Goal: Task Accomplishment & Management: Use online tool/utility

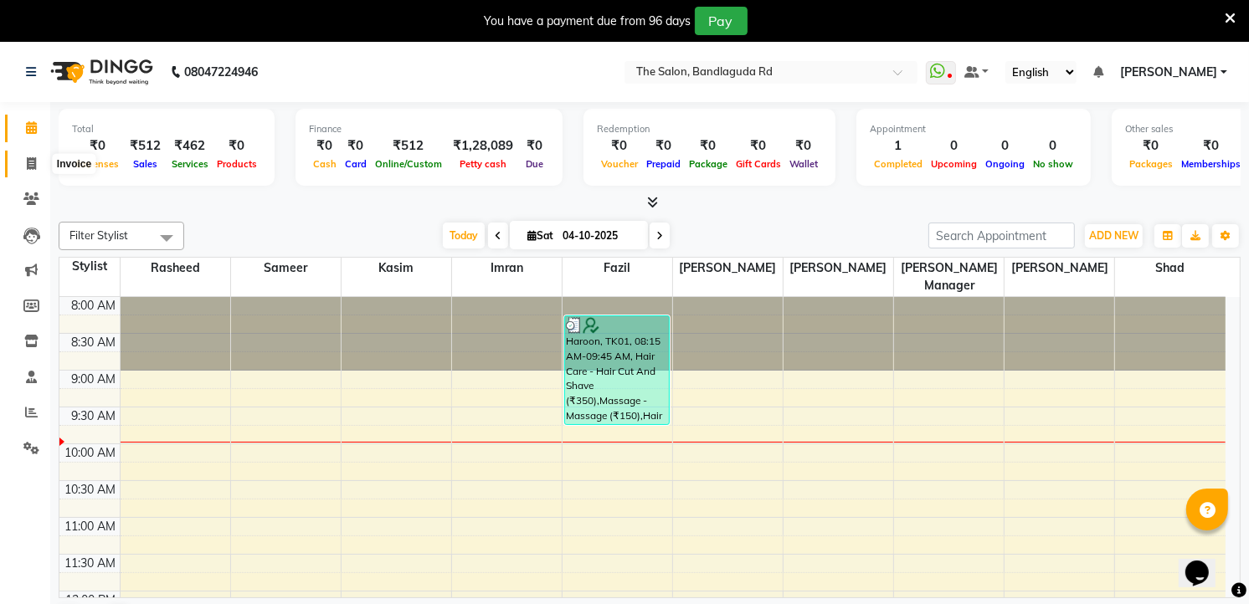
drag, startPoint x: 25, startPoint y: 168, endPoint x: 71, endPoint y: 163, distance: 46.3
click at [27, 168] on icon at bounding box center [31, 163] width 9 height 13
select select "service"
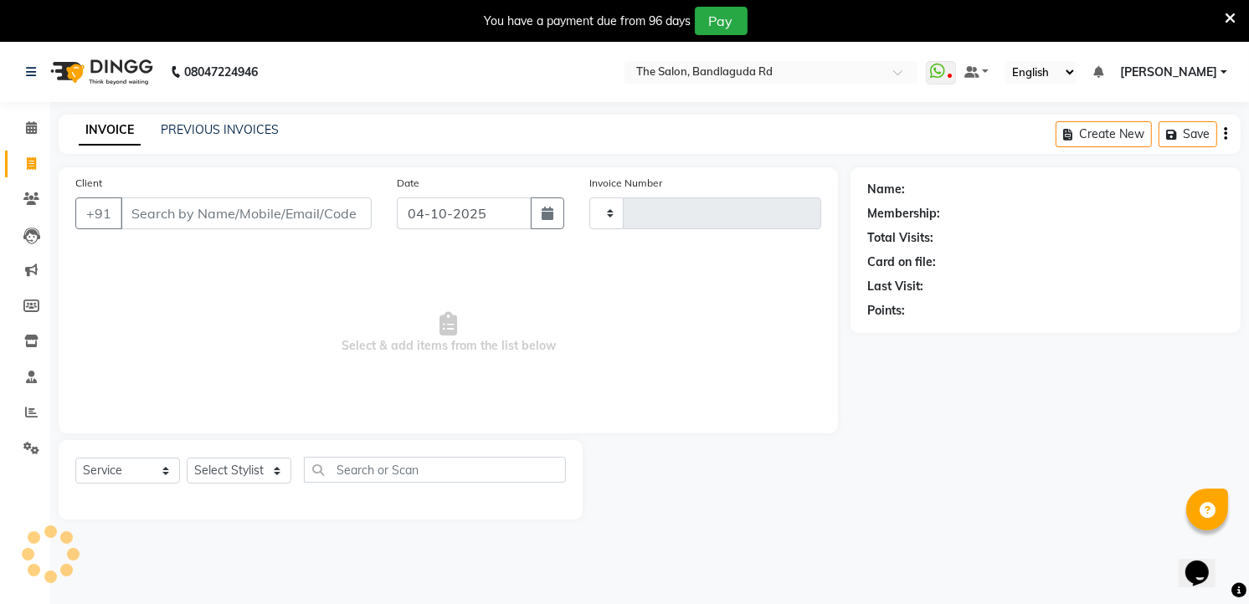
type input "14644"
select select "5198"
click at [226, 480] on select "Select Stylist [PERSON_NAME] [PERSON_NAME] [PERSON_NAME] [PERSON_NAME] manager …" at bounding box center [239, 471] width 105 height 26
select select "65399"
click at [187, 459] on select "Select Stylist [PERSON_NAME] [PERSON_NAME] [PERSON_NAME] [PERSON_NAME] manager …" at bounding box center [239, 471] width 105 height 26
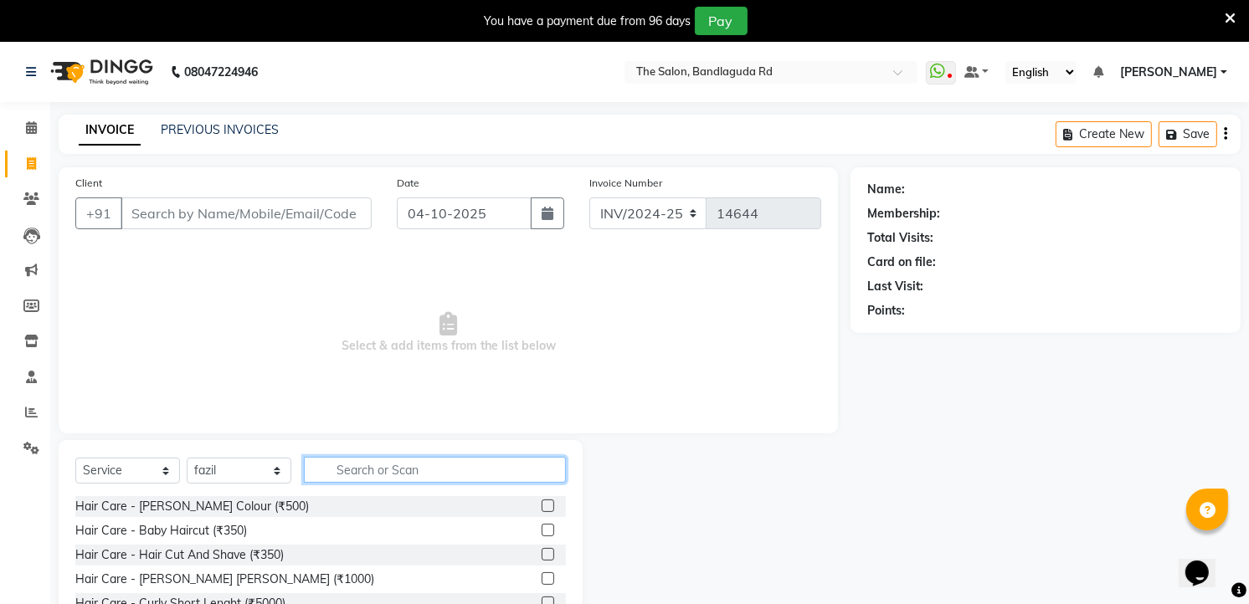
click at [398, 465] on input "text" at bounding box center [435, 470] width 262 height 26
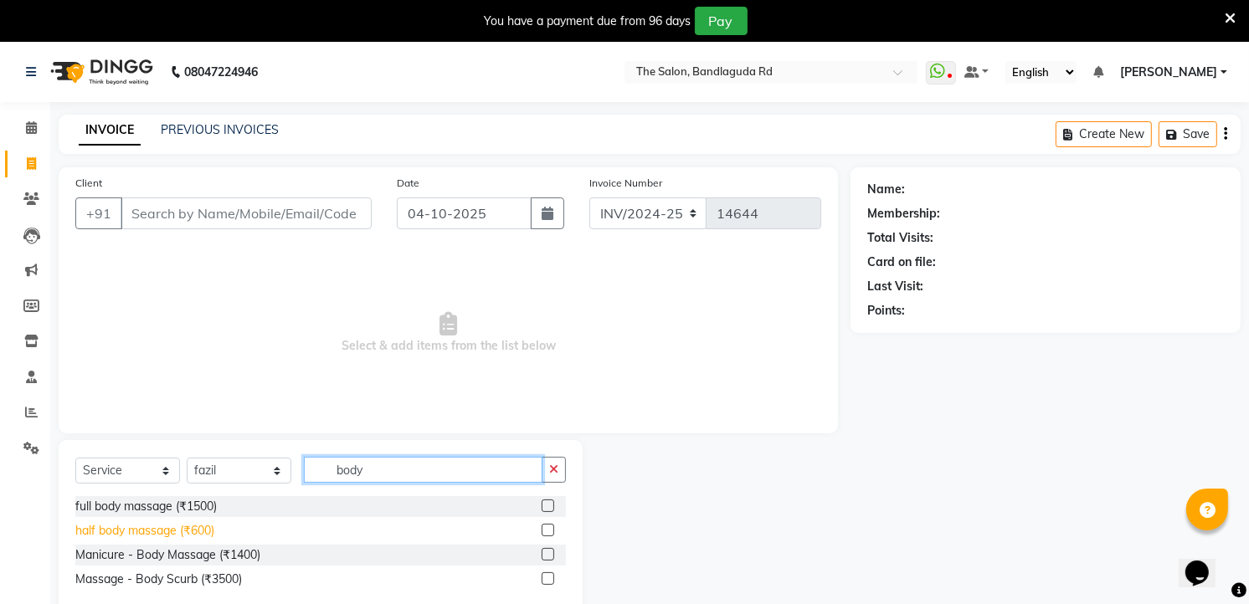
type input "body"
click at [195, 538] on div "half body massage (₹600)" at bounding box center [144, 531] width 139 height 18
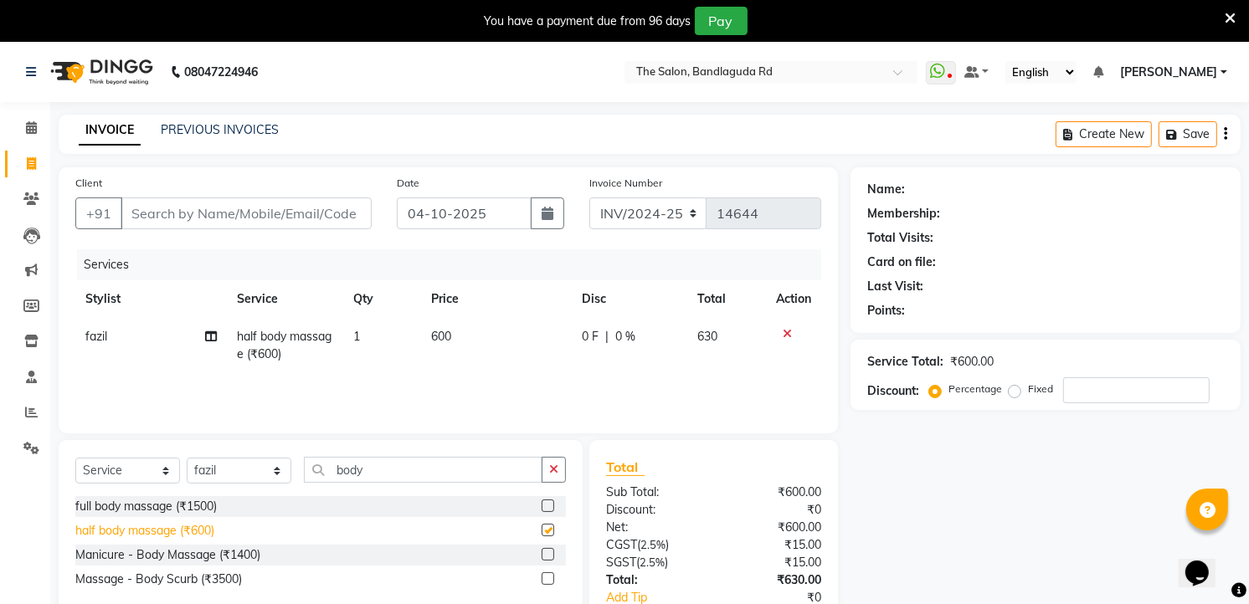
checkbox input "false"
click at [432, 324] on td "600" at bounding box center [496, 345] width 151 height 55
select select "65399"
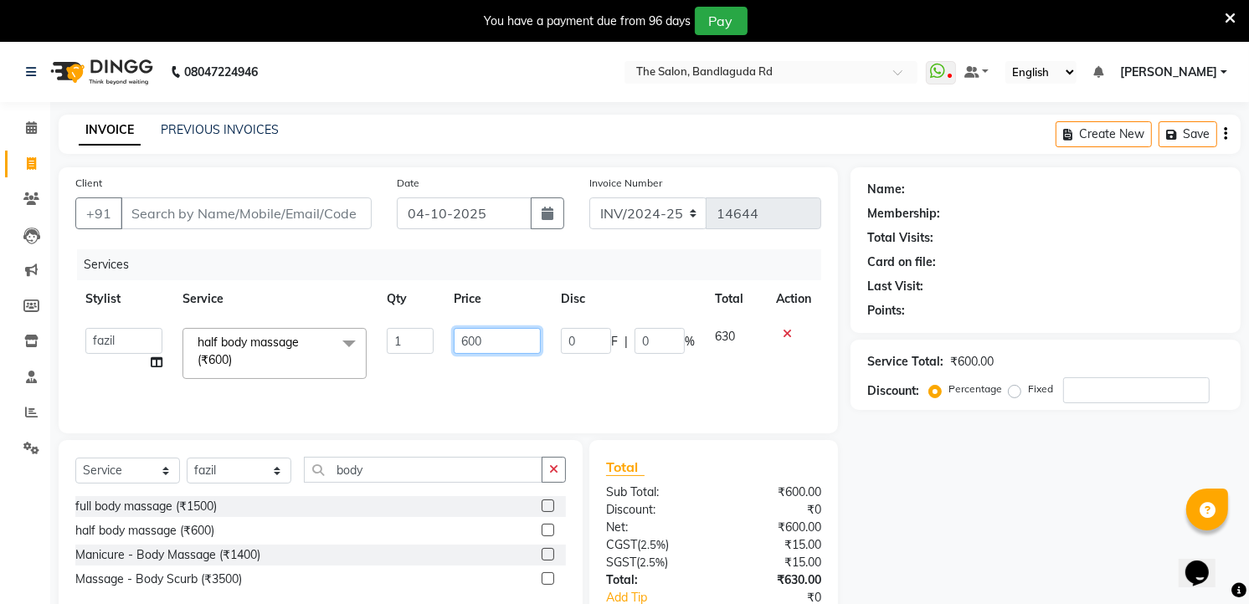
click at [499, 349] on input "600" at bounding box center [497, 341] width 86 height 26
click at [464, 337] on input "6750" at bounding box center [497, 341] width 86 height 26
type input "750"
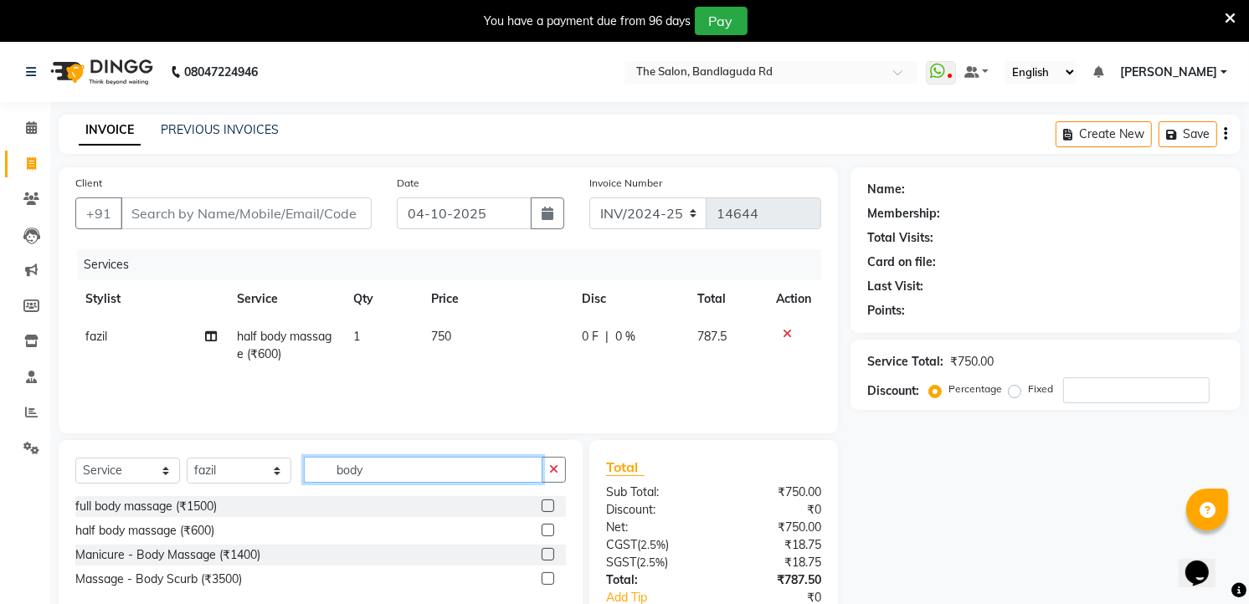
click at [391, 464] on input "body" at bounding box center [423, 470] width 238 height 26
type input "b"
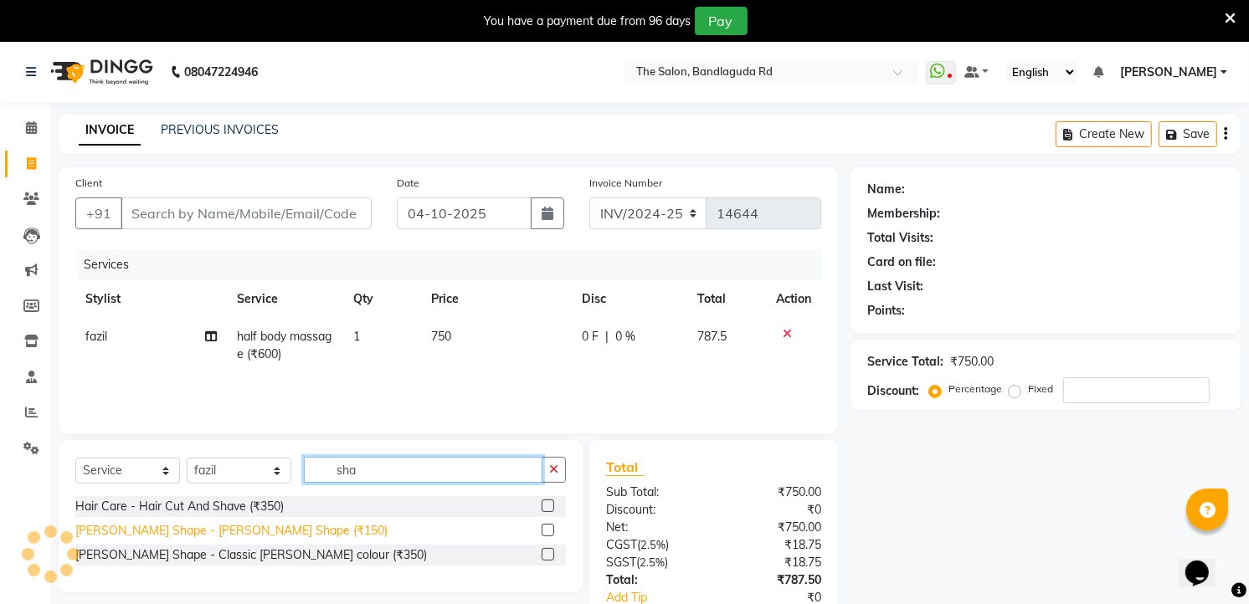
type input "sha"
click at [197, 537] on div "[PERSON_NAME] Shape - [PERSON_NAME] Shape (₹150)" at bounding box center [231, 531] width 312 height 18
checkbox input "false"
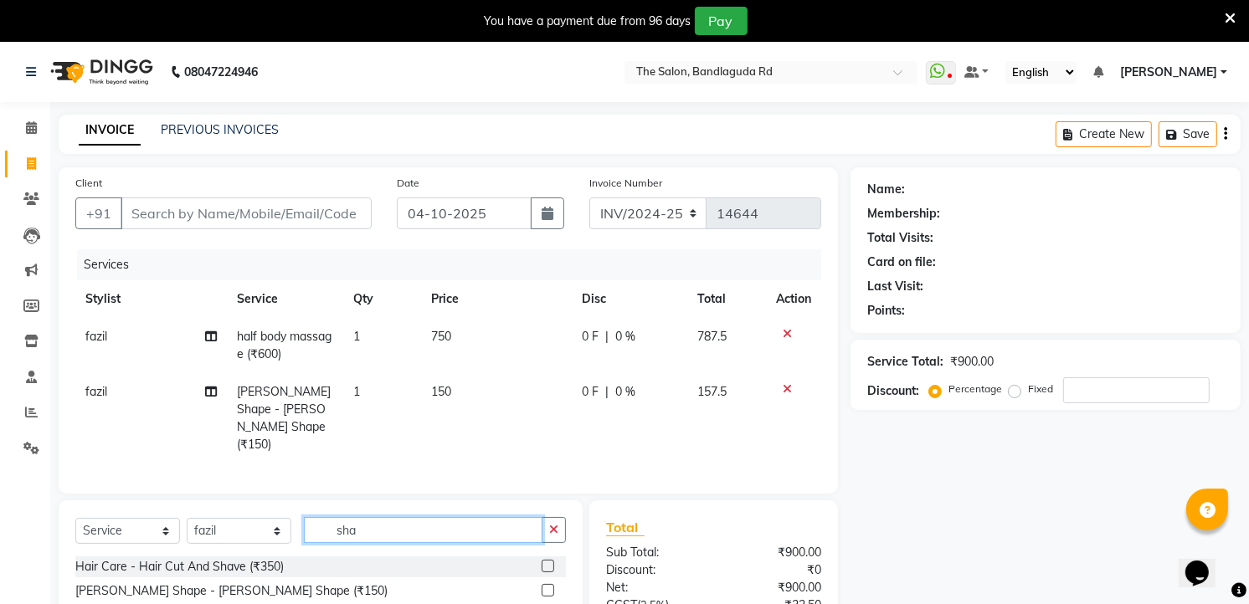
click at [424, 517] on input "sha" at bounding box center [423, 530] width 238 height 26
type input "s"
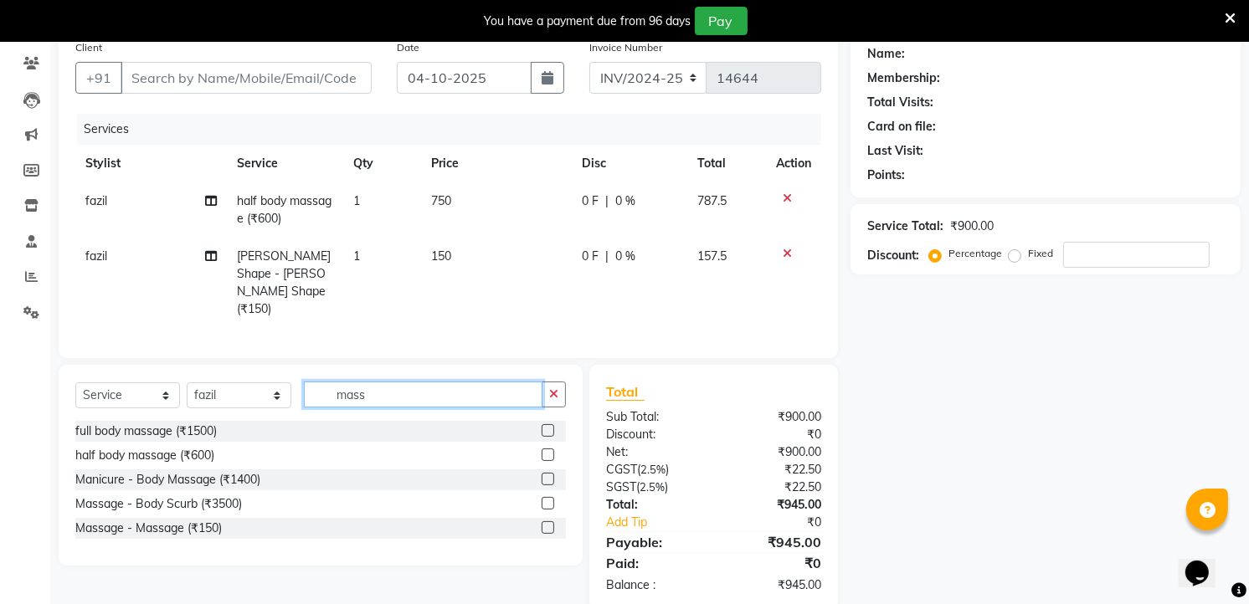
scroll to position [146, 0]
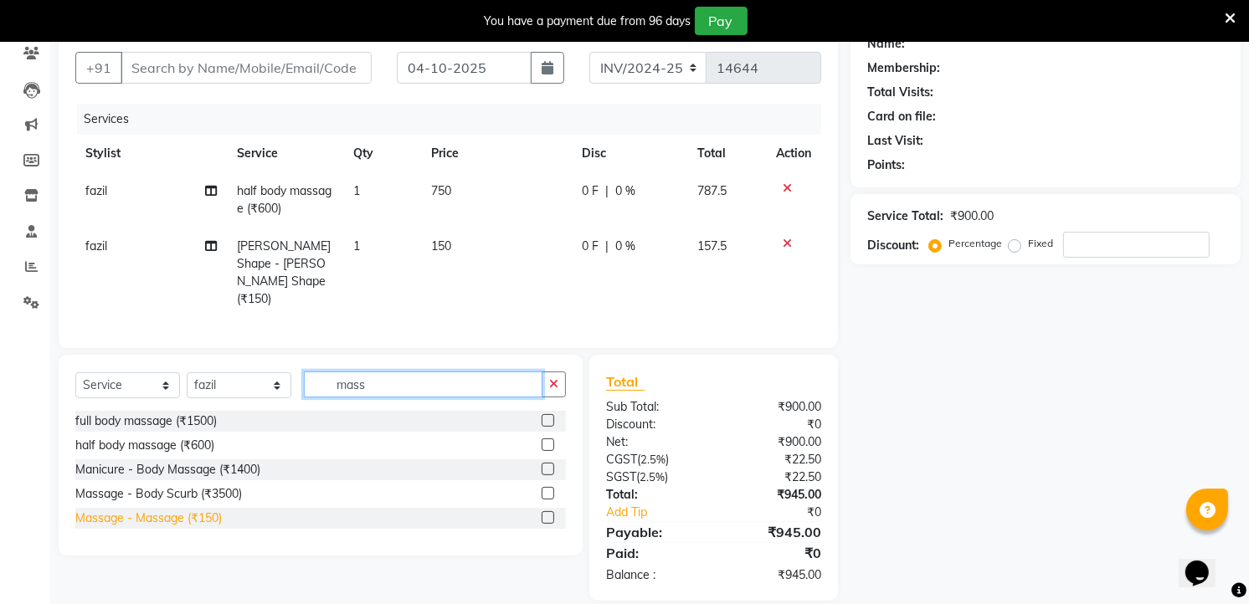
type input "mass"
click at [179, 510] on div "Massage - Massage (₹150)" at bounding box center [148, 519] width 146 height 18
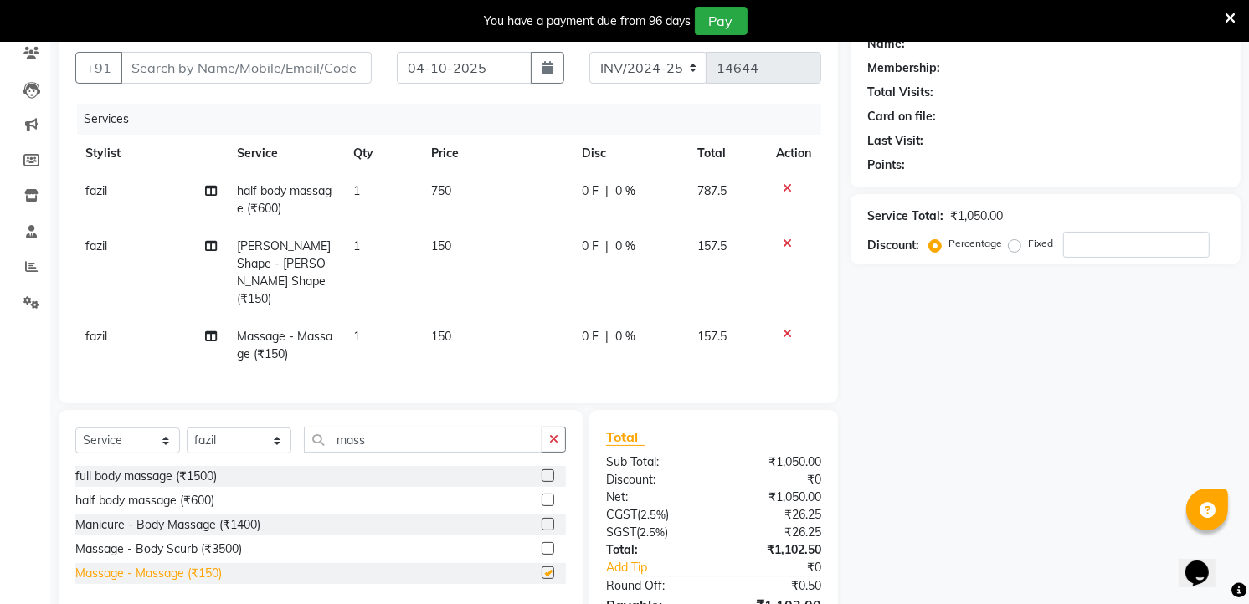
checkbox input "false"
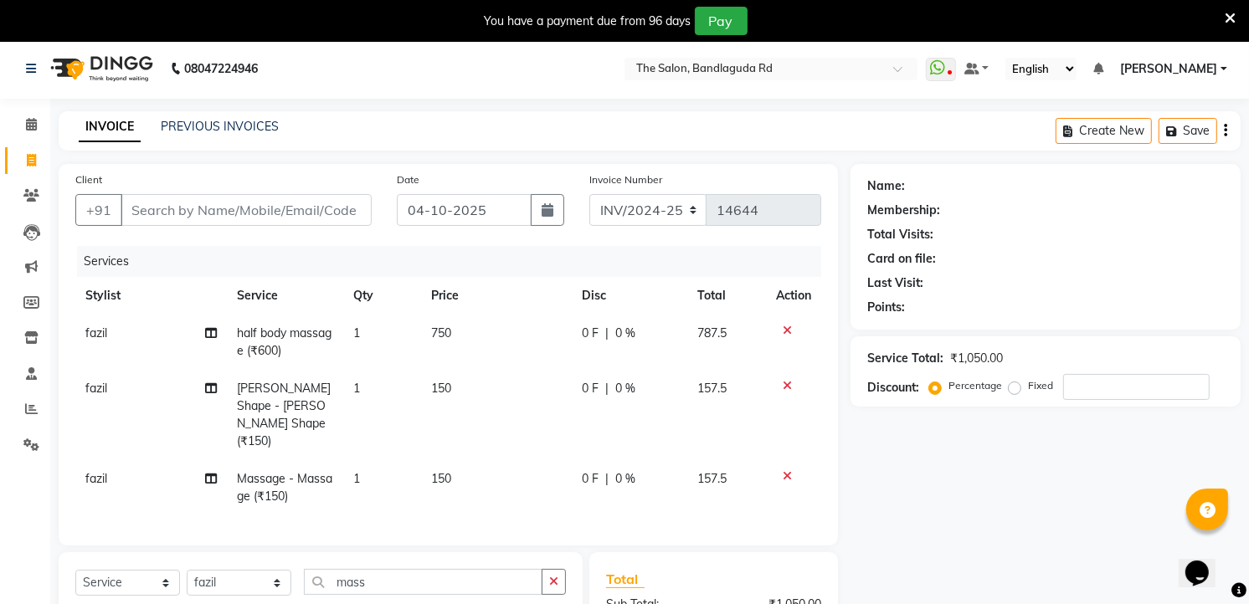
scroll to position [0, 0]
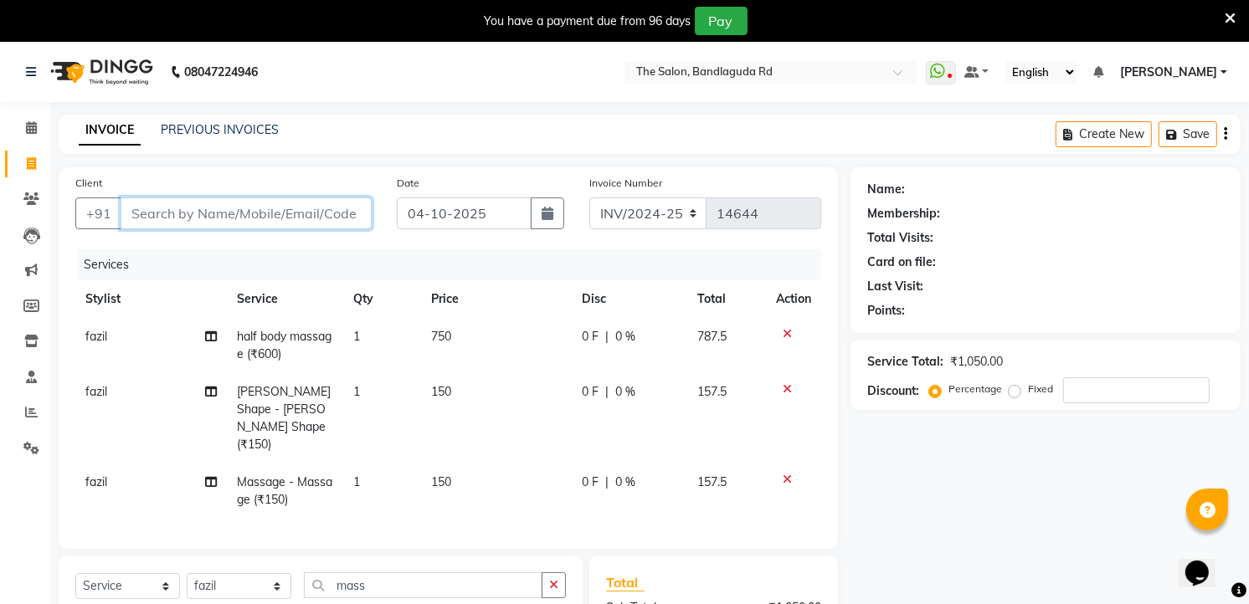
click at [212, 203] on input "Client" at bounding box center [246, 213] width 251 height 32
type input "9"
type input "0"
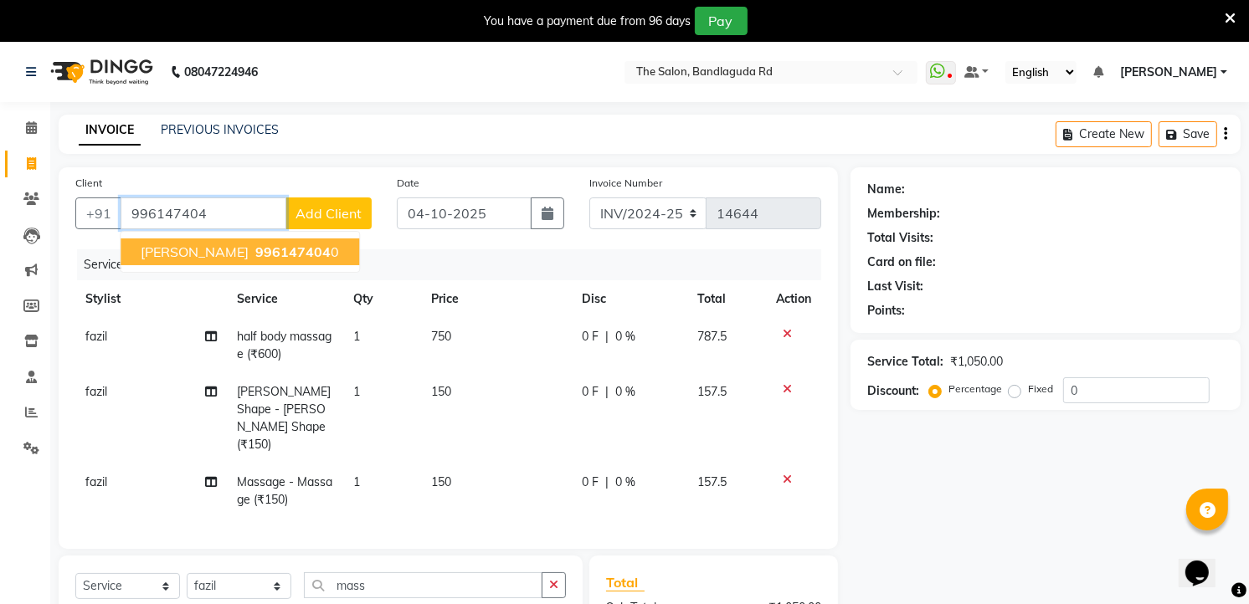
click at [192, 244] on span "[PERSON_NAME]" at bounding box center [195, 252] width 108 height 17
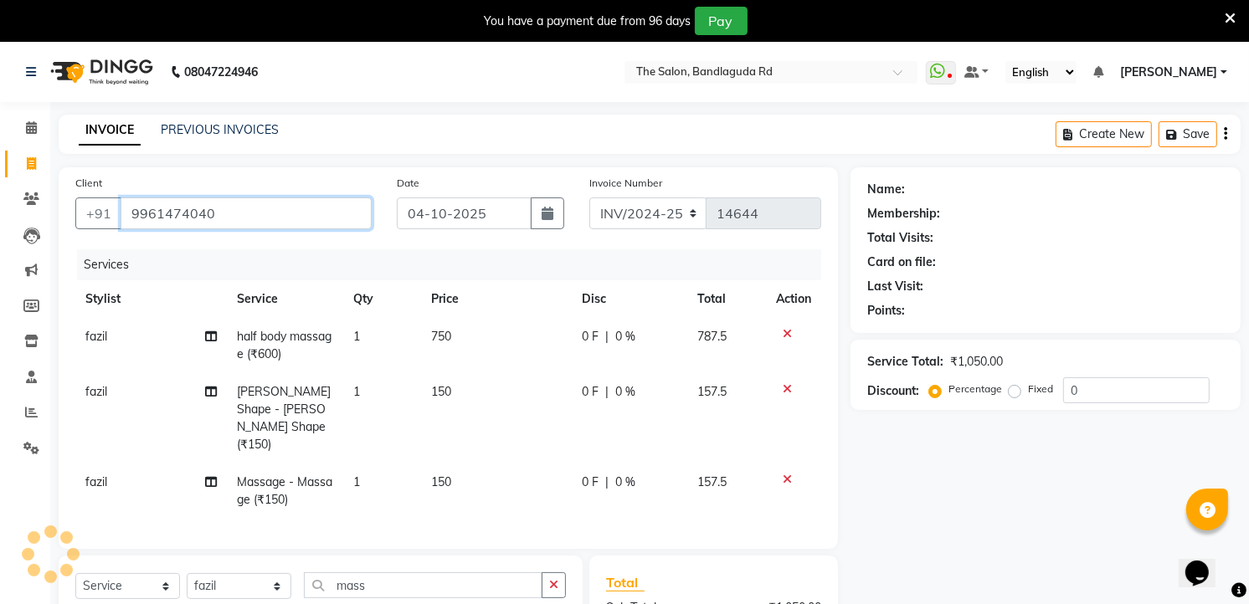
type input "9961474040"
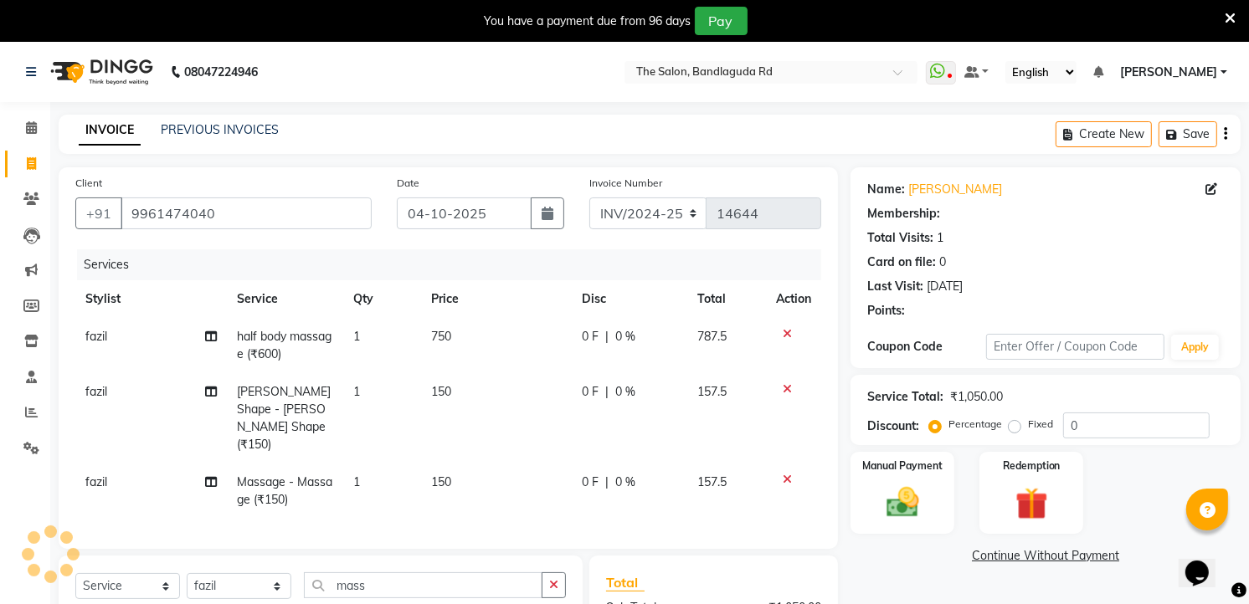
select select "1: Object"
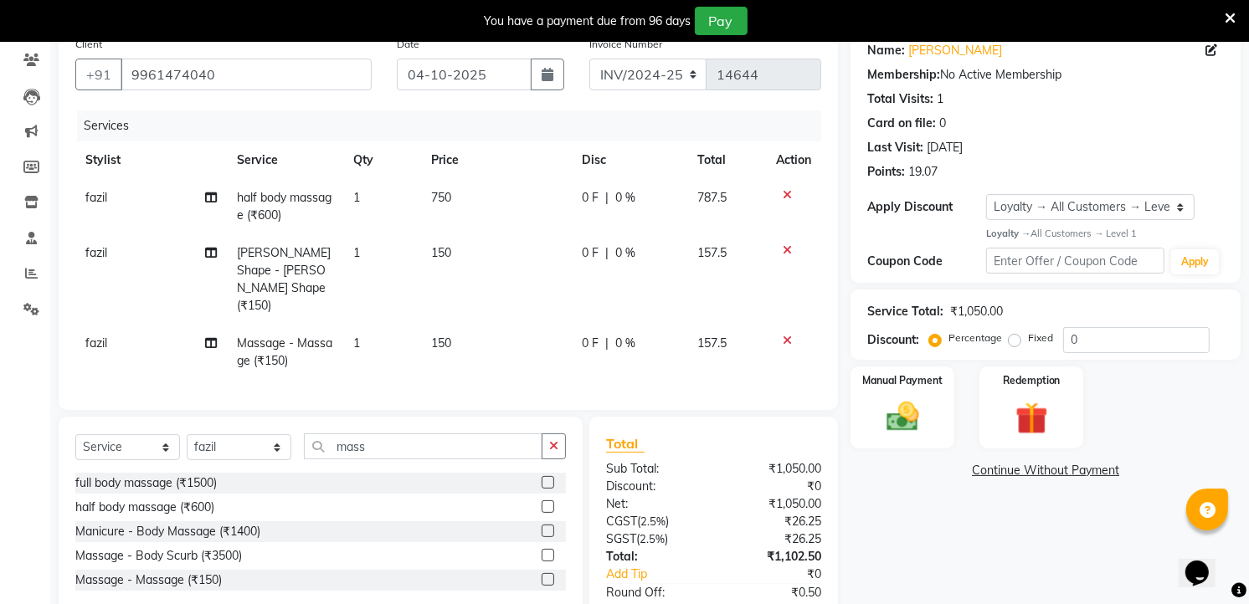
scroll to position [33, 0]
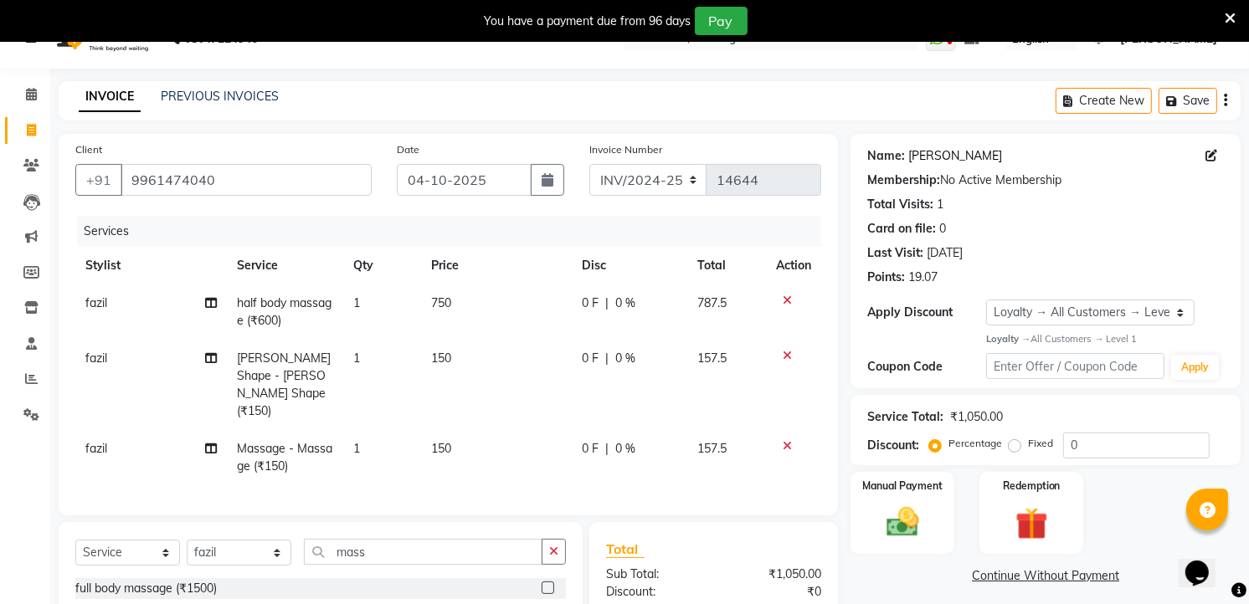
click at [916, 155] on link "[PERSON_NAME]" at bounding box center [955, 156] width 94 height 18
click at [782, 440] on icon at bounding box center [786, 446] width 9 height 12
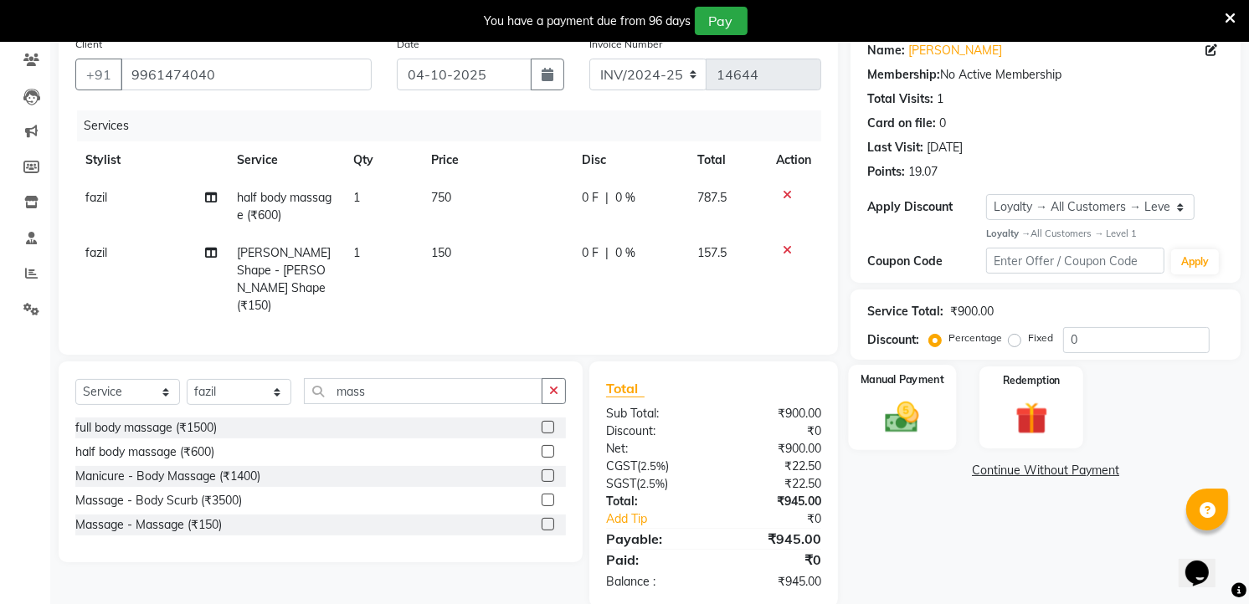
scroll to position [146, 0]
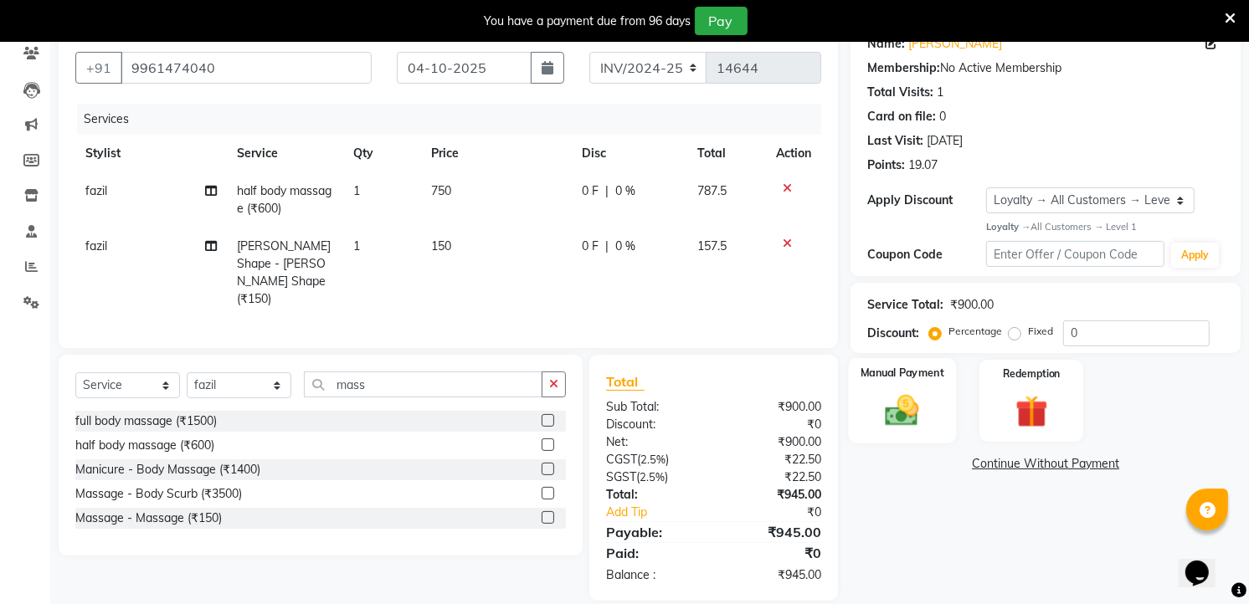
click at [905, 417] on img at bounding box center [902, 410] width 54 height 38
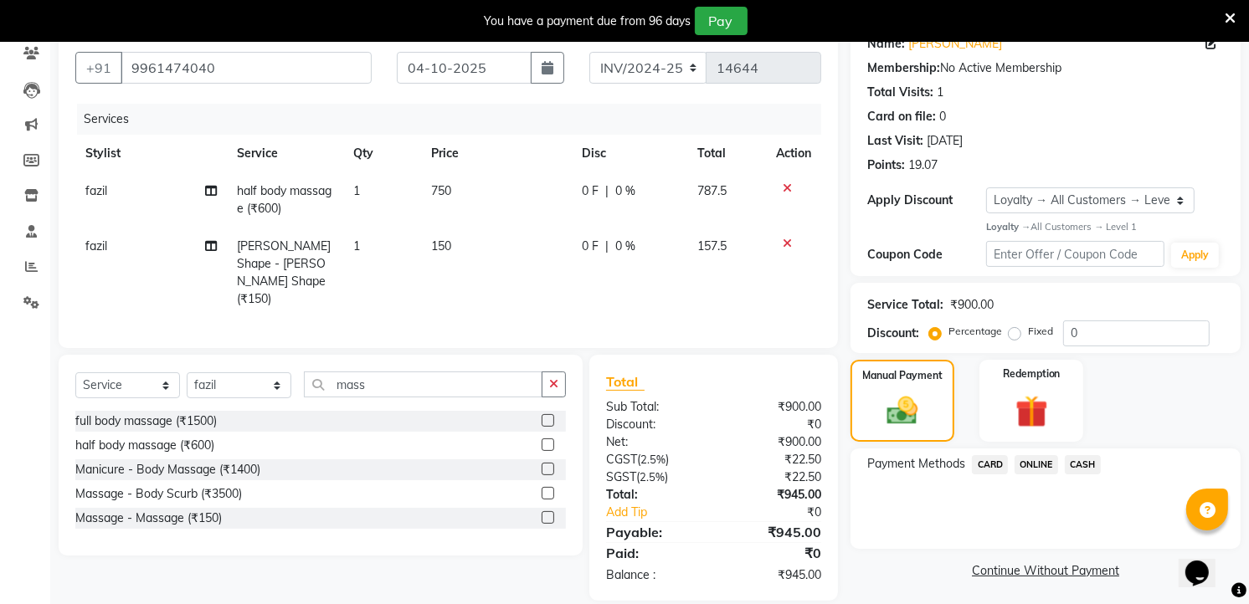
click at [1036, 457] on span "ONLINE" at bounding box center [1036, 464] width 44 height 19
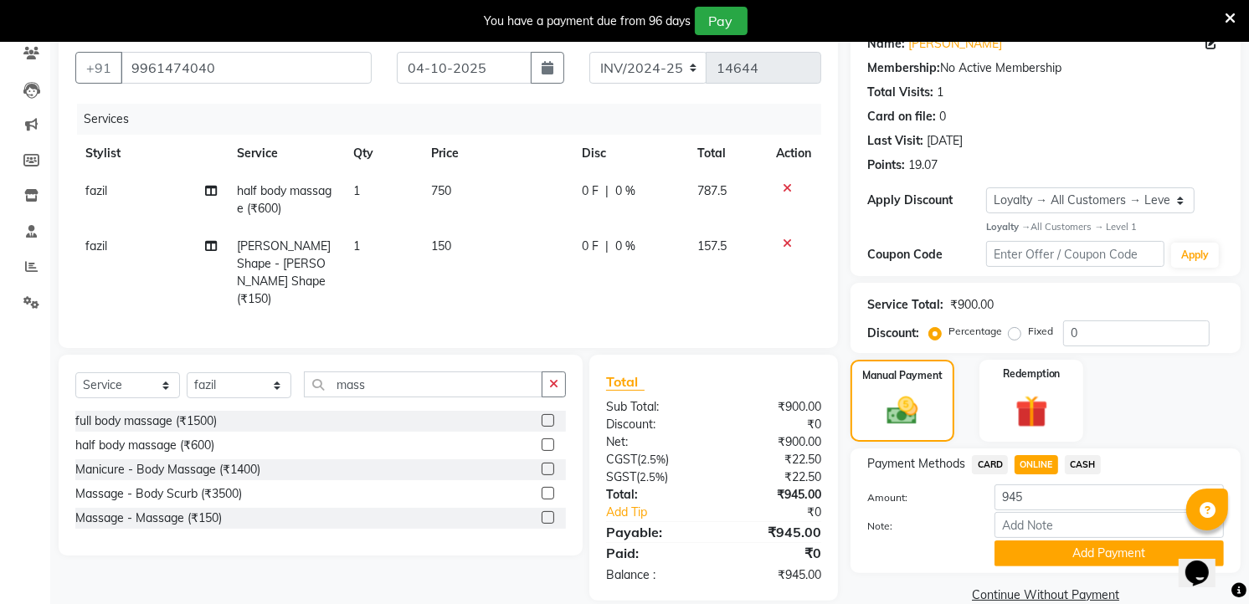
click at [1042, 569] on div "Payment Methods CARD ONLINE CASH Amount: 945 Note: Add Payment" at bounding box center [1045, 511] width 390 height 125
click at [1048, 562] on button "Add Payment" at bounding box center [1108, 554] width 229 height 26
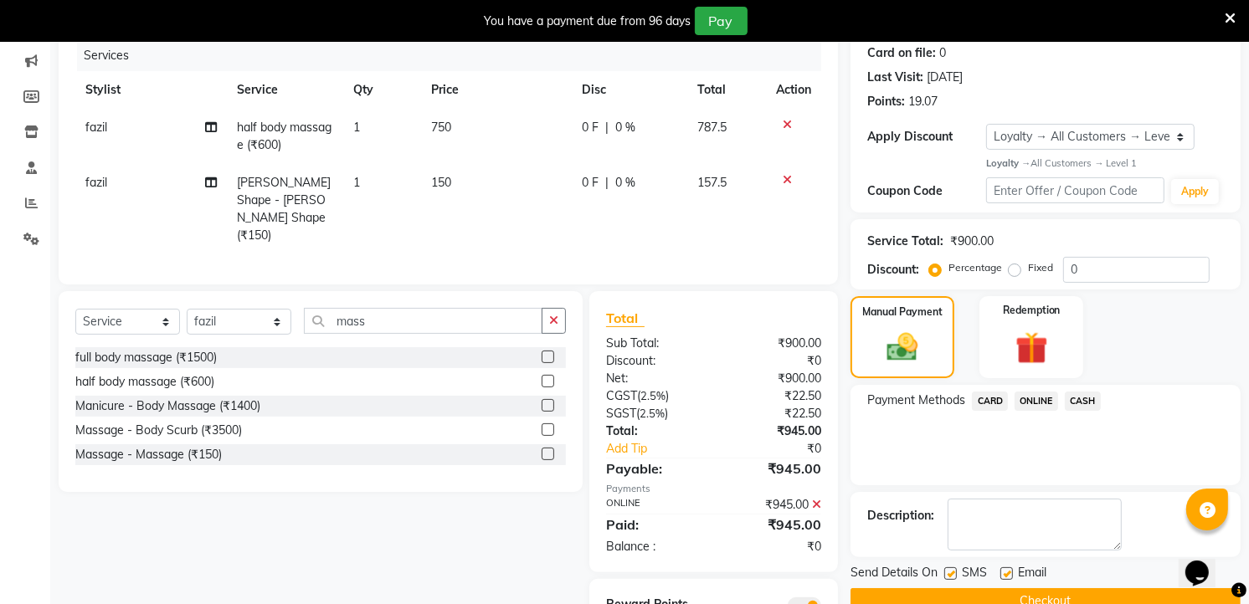
scroll to position [264, 0]
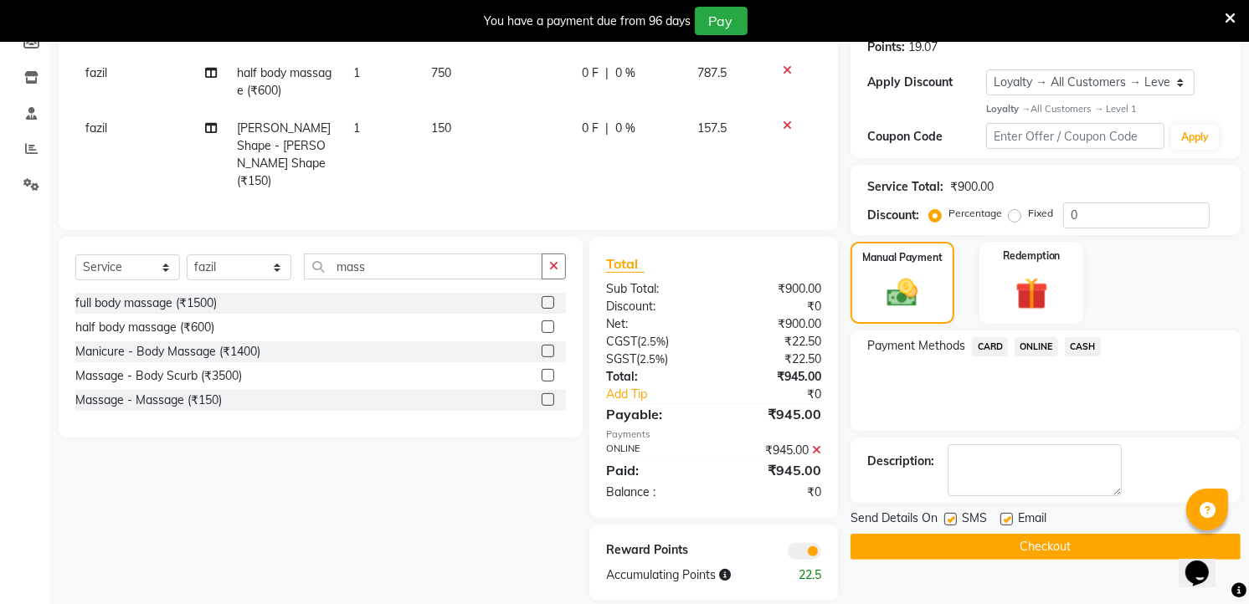
click at [1030, 541] on button "Checkout" at bounding box center [1045, 547] width 390 height 26
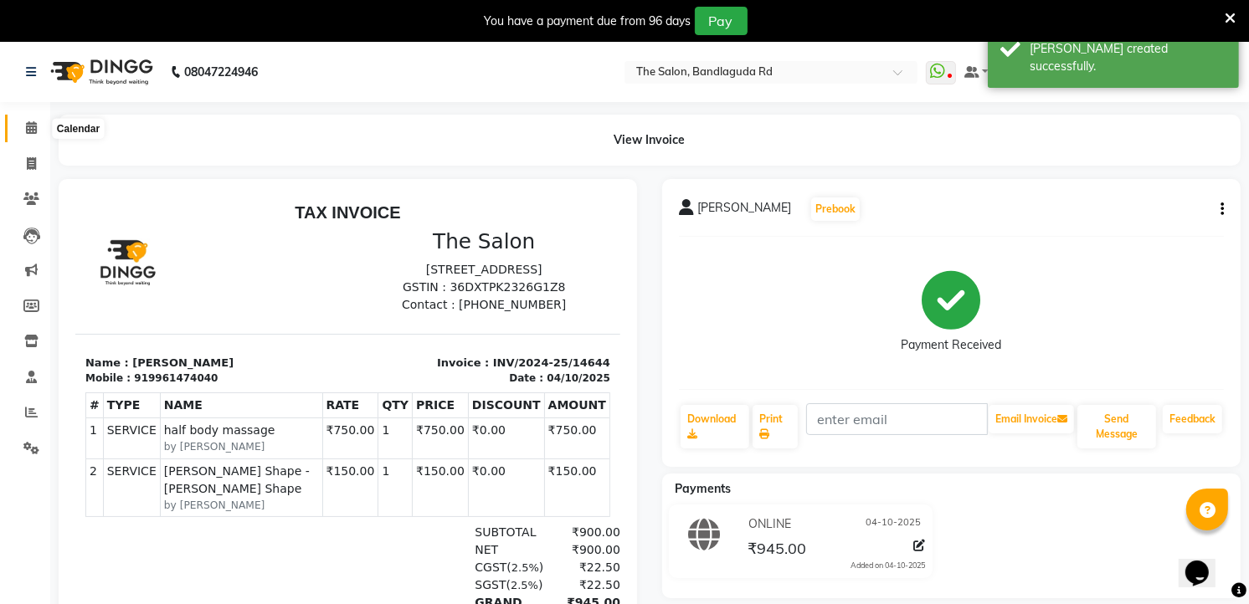
click at [28, 128] on icon at bounding box center [31, 127] width 11 height 13
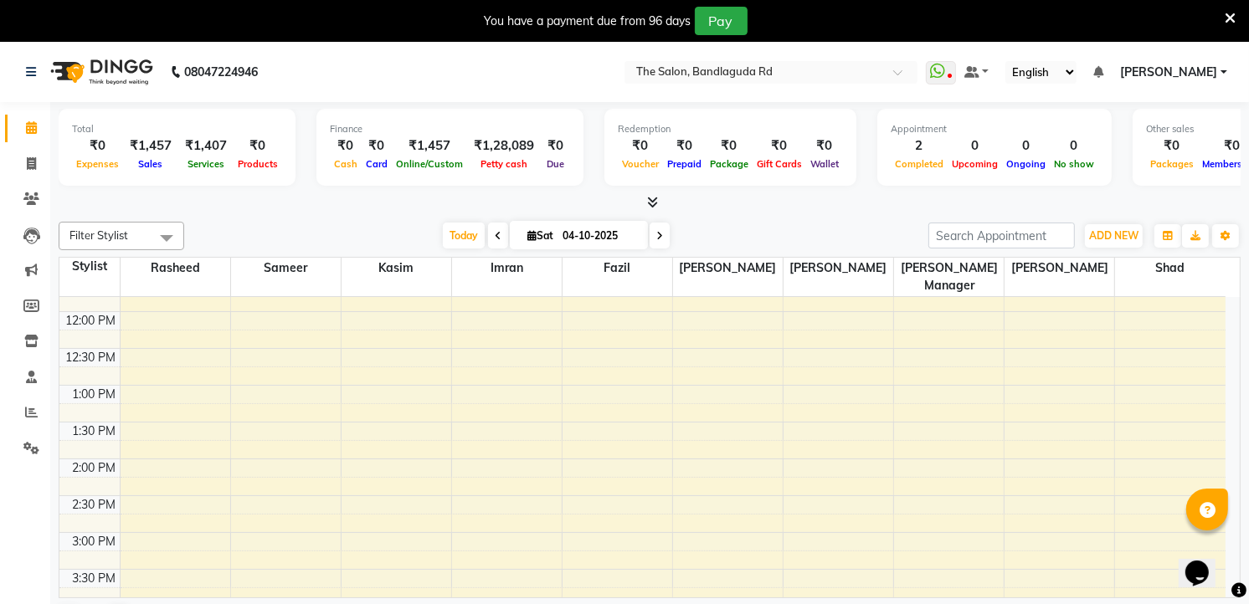
scroll to position [279, 0]
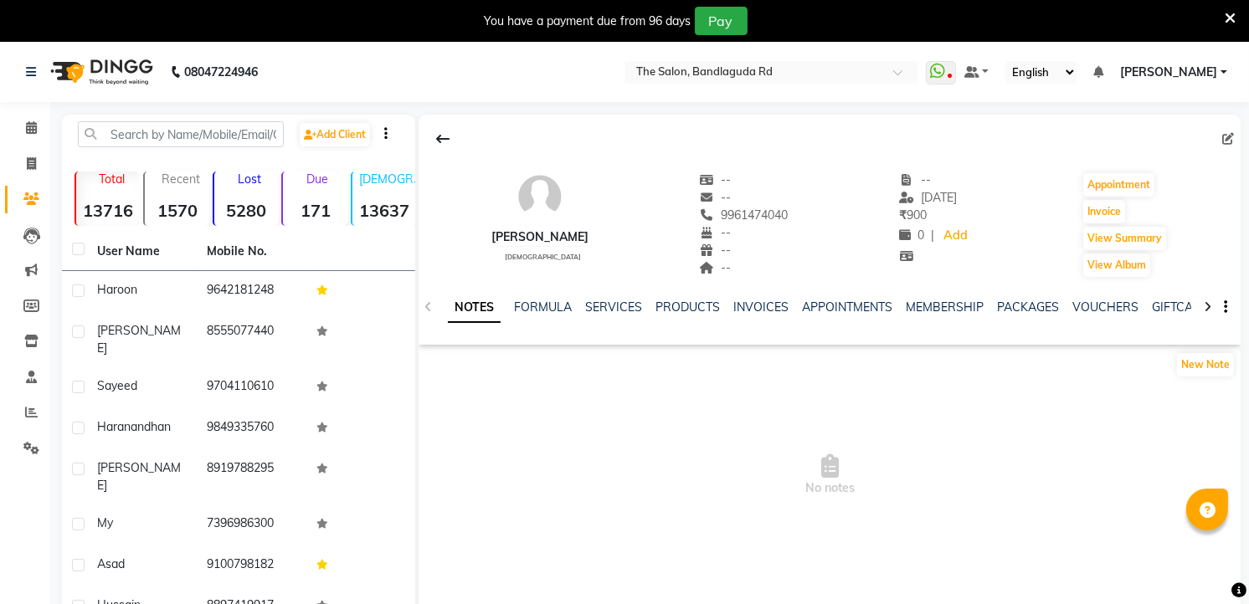
click at [603, 296] on div "NOTES FORMULA SERVICES PRODUCTS INVOICES APPOINTMENTS MEMBERSHIP PACKAGES VOUCH…" at bounding box center [829, 308] width 822 height 58
click at [592, 312] on link "SERVICES" at bounding box center [613, 307] width 57 height 15
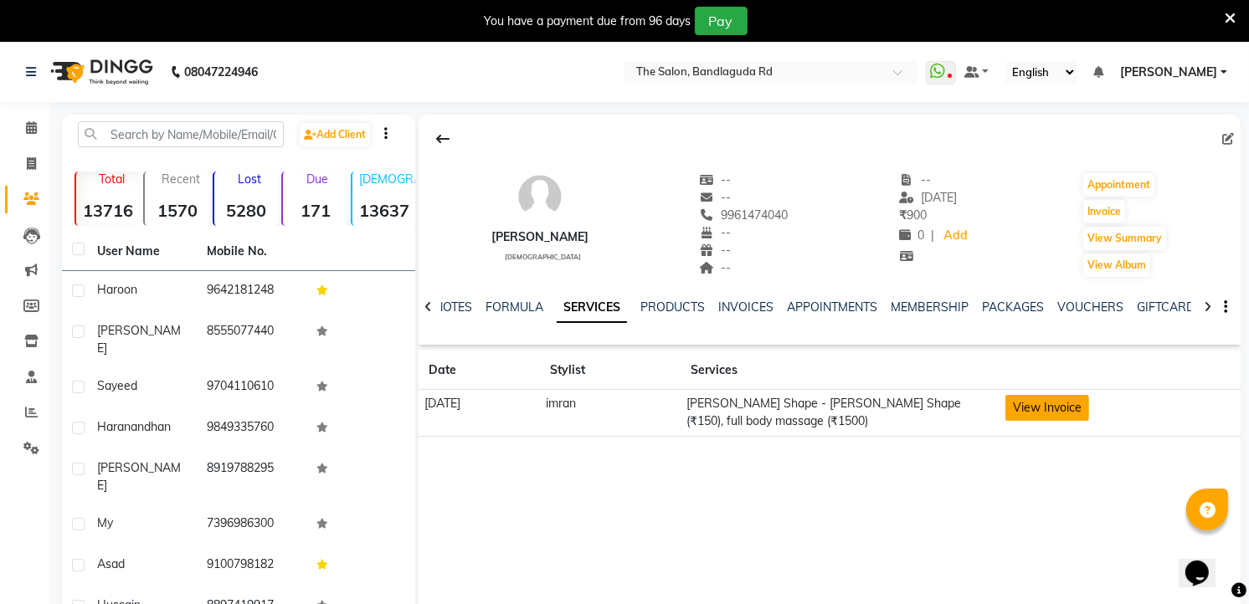
click at [1059, 412] on button "View Invoice" at bounding box center [1047, 408] width 84 height 26
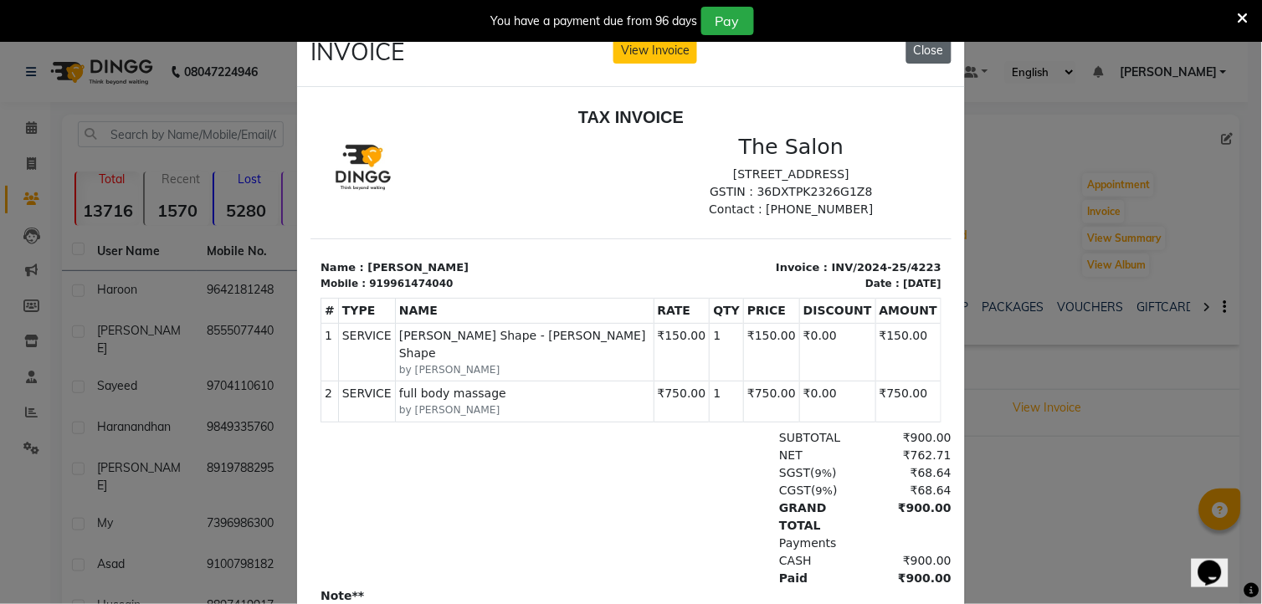
click at [927, 48] on button "Close" at bounding box center [928, 51] width 45 height 26
